Goal: Task Accomplishment & Management: Use online tool/utility

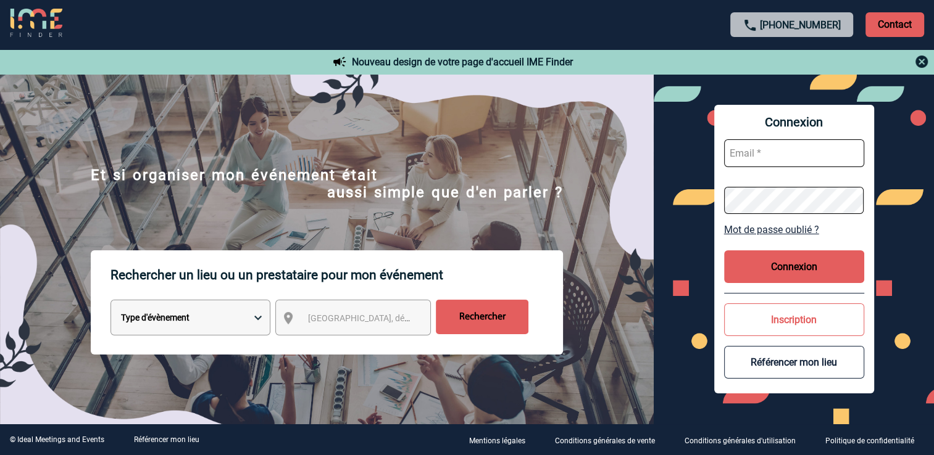
type input "romane.ruffin@antargaz.com"
click at [780, 265] on button "Connexion" at bounding box center [794, 267] width 140 height 33
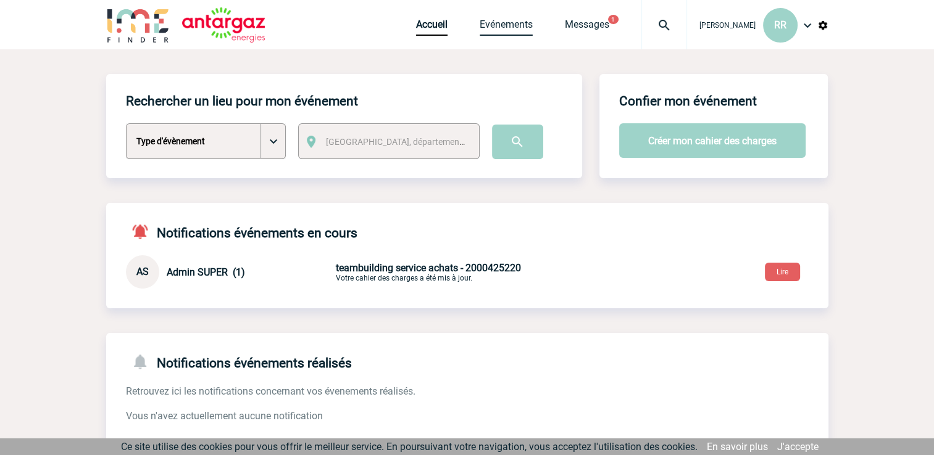
click at [511, 25] on link "Evénements" at bounding box center [506, 27] width 53 height 17
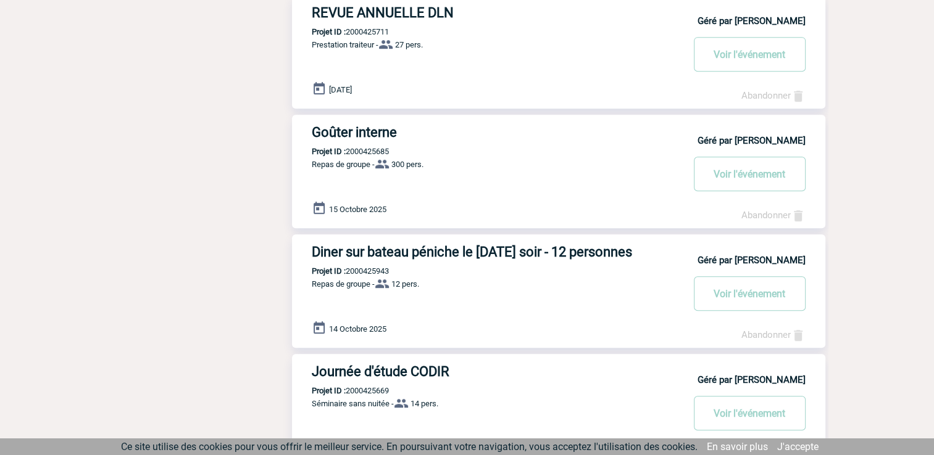
scroll to position [622, 0]
click at [753, 177] on button "Voir l'événement" at bounding box center [750, 174] width 112 height 35
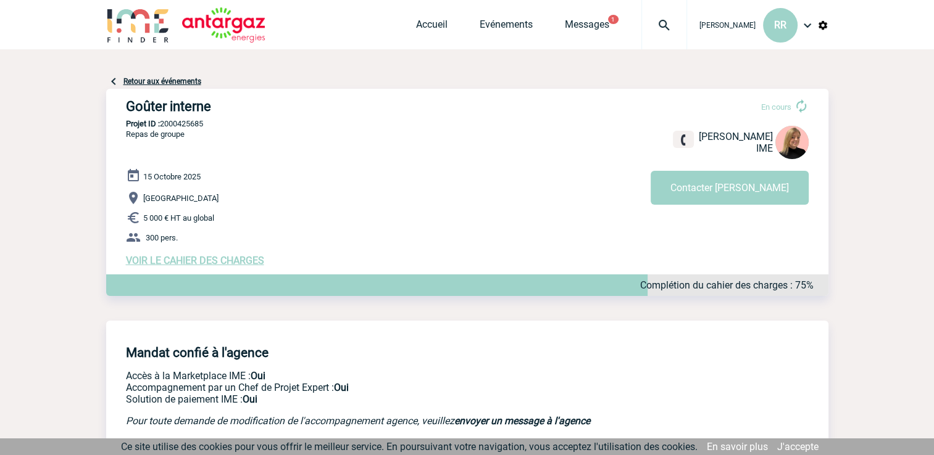
click at [199, 264] on span "VOIR LE CAHIER DES CHARGES" at bounding box center [195, 261] width 138 height 12
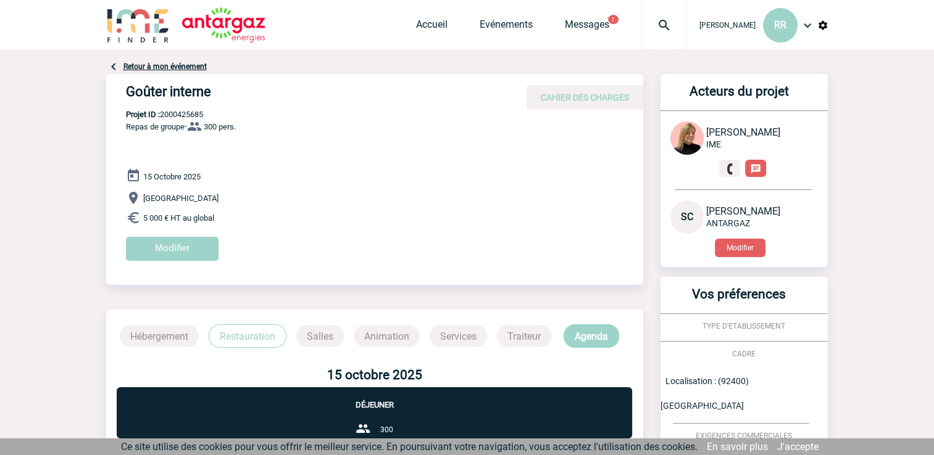
scroll to position [194, 0]
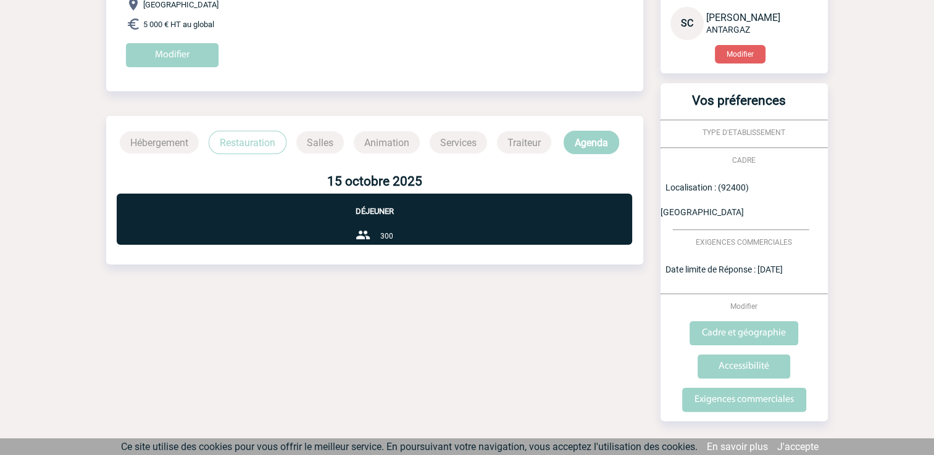
click at [247, 132] on p "Restauration" at bounding box center [248, 142] width 78 height 23
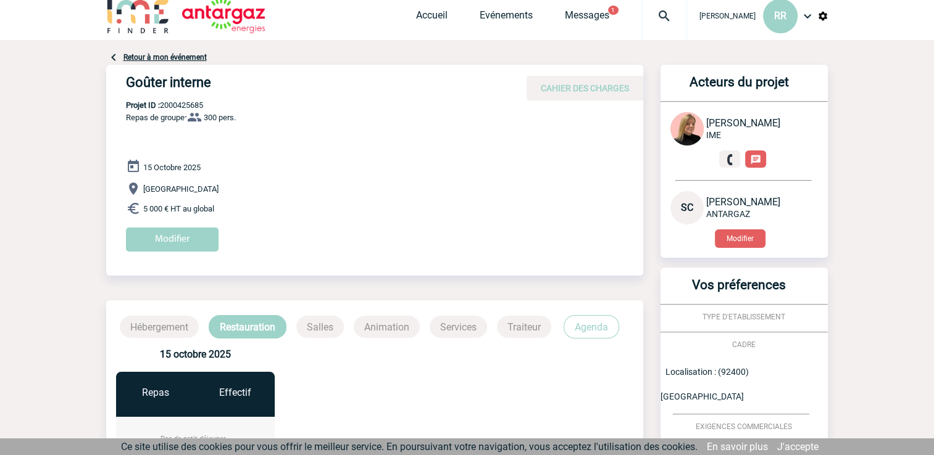
scroll to position [0, 0]
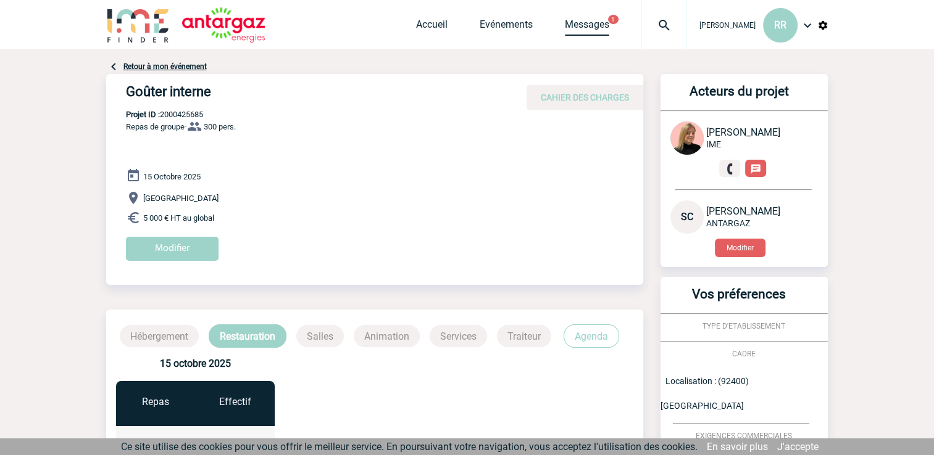
click at [579, 33] on link "Messages" at bounding box center [587, 27] width 44 height 17
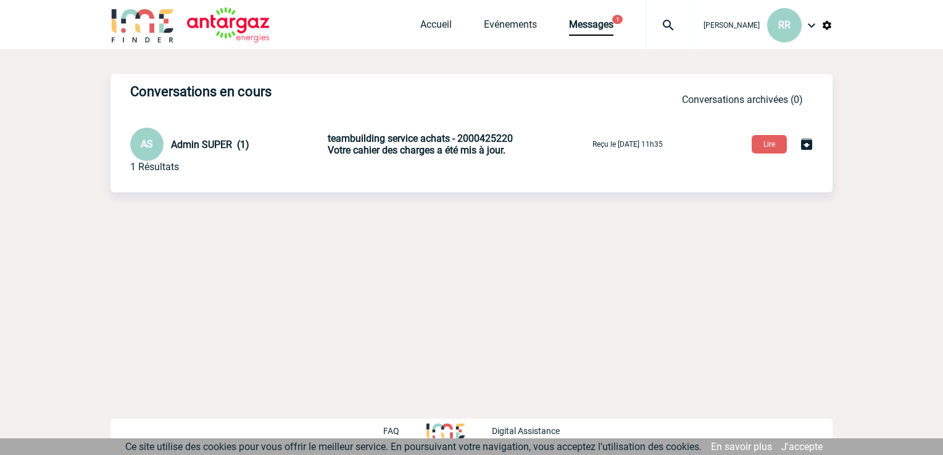
click at [543, 256] on div "Conversations en cours Conversations en cours Conversations archivées Conversat…" at bounding box center [471, 157] width 722 height 217
click at [510, 32] on link "Evénements" at bounding box center [510, 27] width 53 height 17
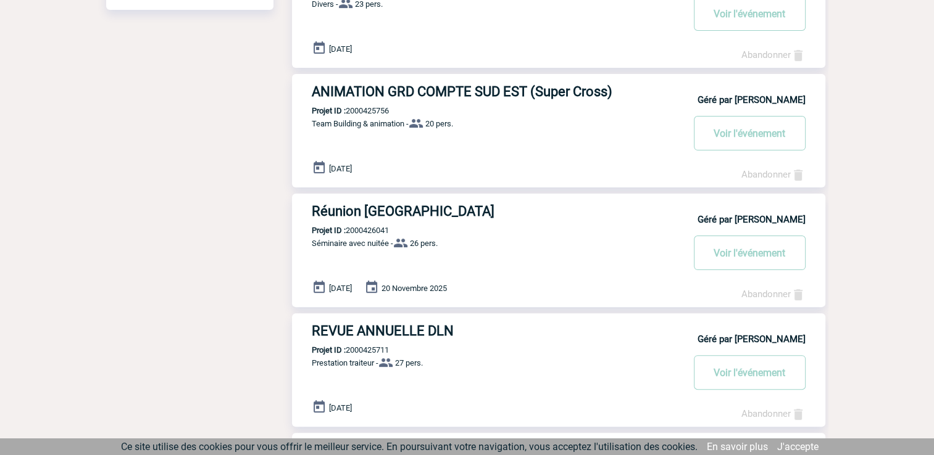
scroll to position [302, 0]
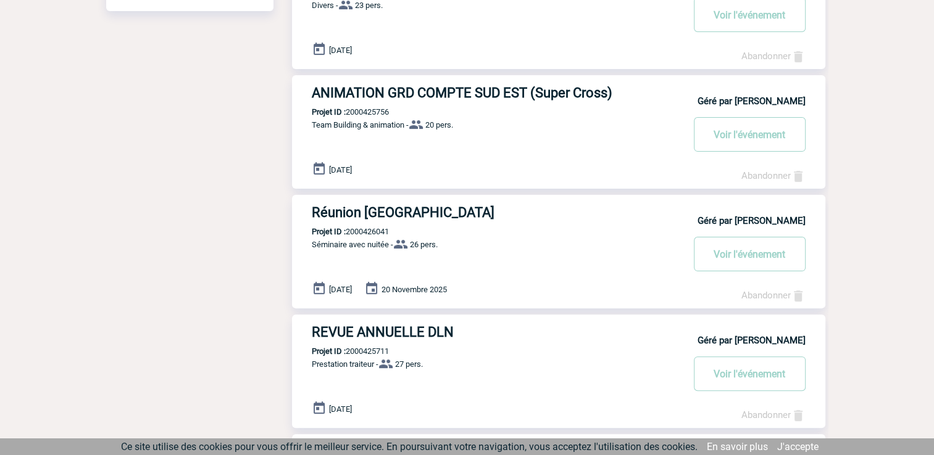
click at [841, 288] on body "[PERSON_NAME] RR Accueil Evénements 1" at bounding box center [467, 401] width 934 height 1406
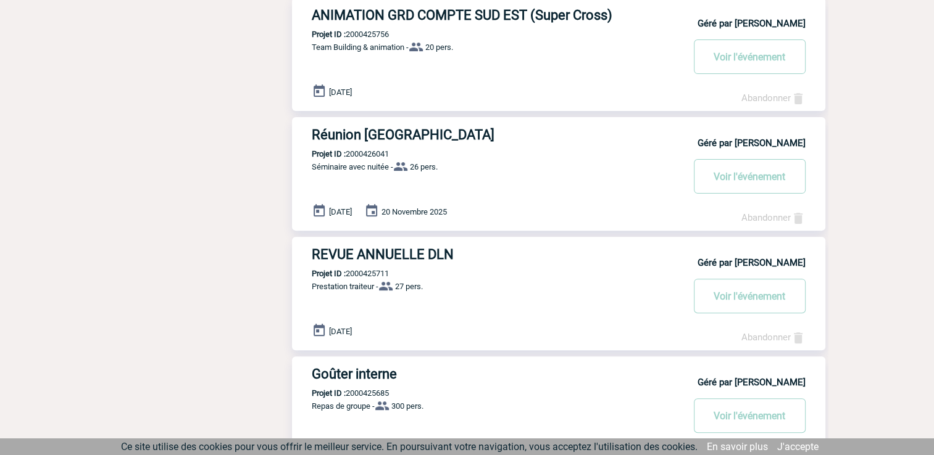
scroll to position [394, 0]
